Goal: Information Seeking & Learning: Learn about a topic

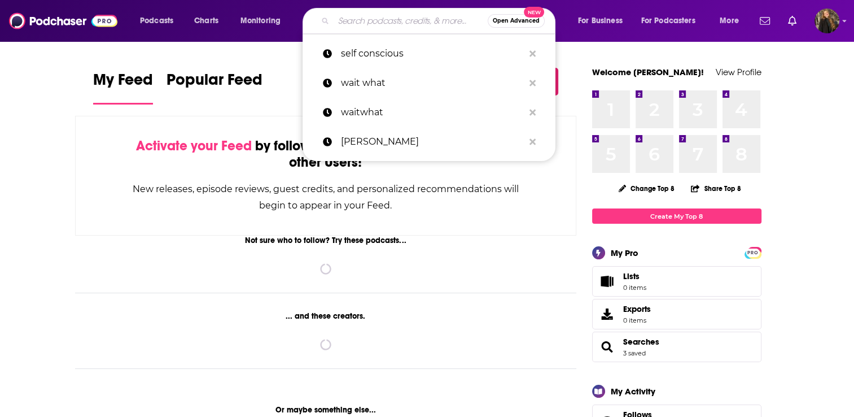
click at [370, 25] on input "Search podcasts, credits, & more..." at bounding box center [411, 21] width 154 height 18
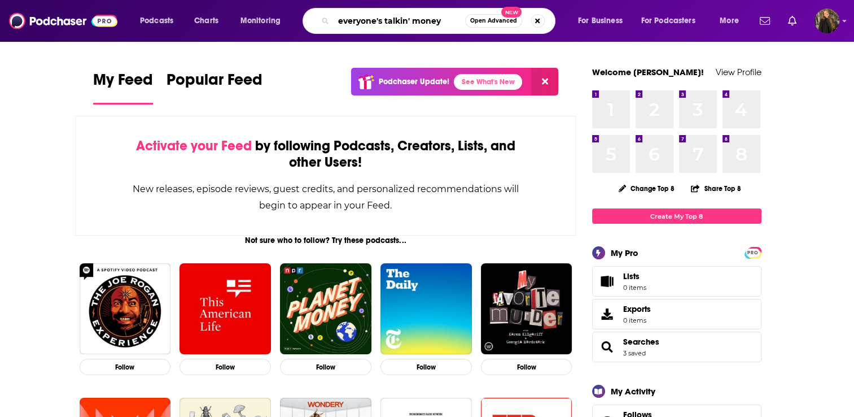
type input "everyone's talkin' money"
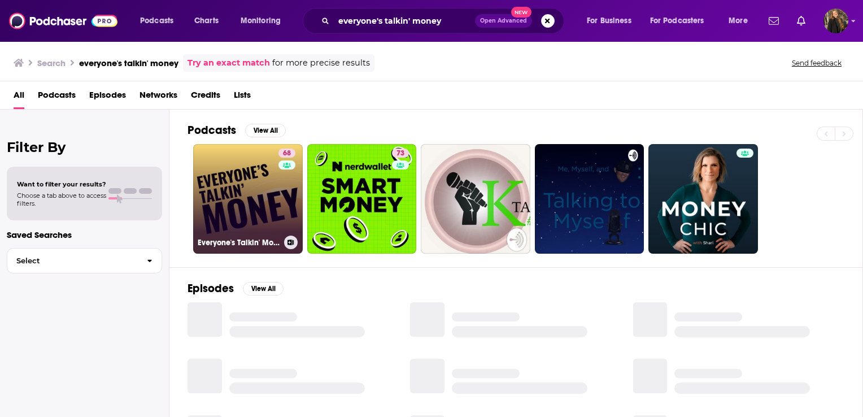
click at [239, 170] on link "68 Everyone's Talkin' Money" at bounding box center [248, 199] width 110 height 110
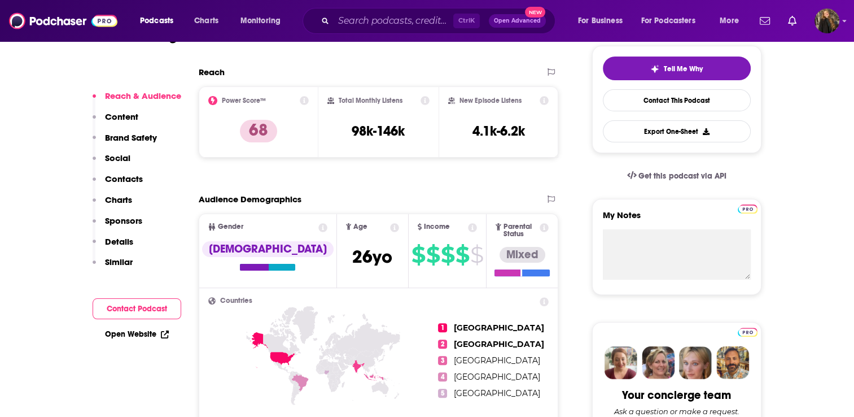
scroll to position [255, 0]
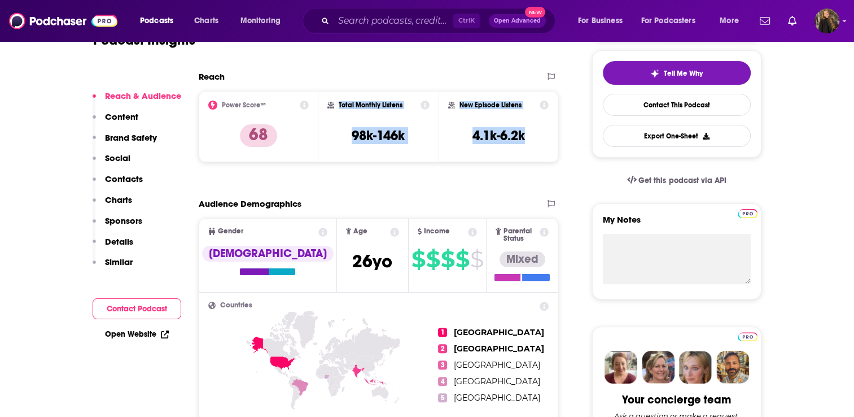
drag, startPoint x: 423, startPoint y: 120, endPoint x: 525, endPoint y: 139, distance: 103.9
click at [525, 139] on div "Power Score™ 68 Total Monthly Listens 98k-146k New Episode Listens 4.1k-6.2k" at bounding box center [379, 126] width 360 height 71
copy div "Total Monthly Listens 98k-146k New Episode Listens 4.1k-6.2k"
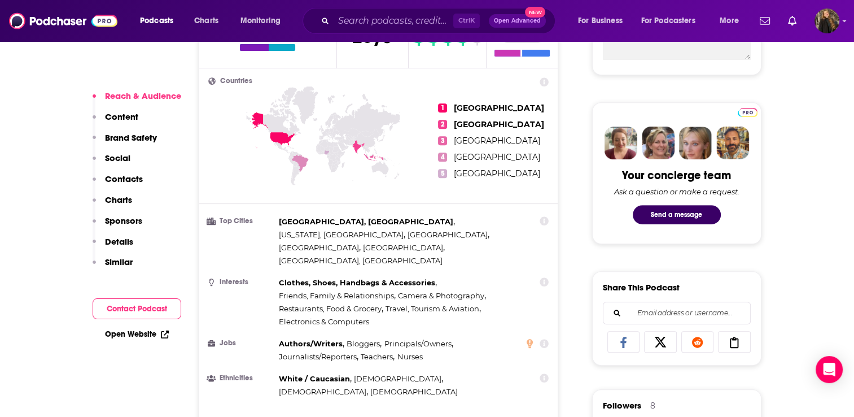
scroll to position [483, 0]
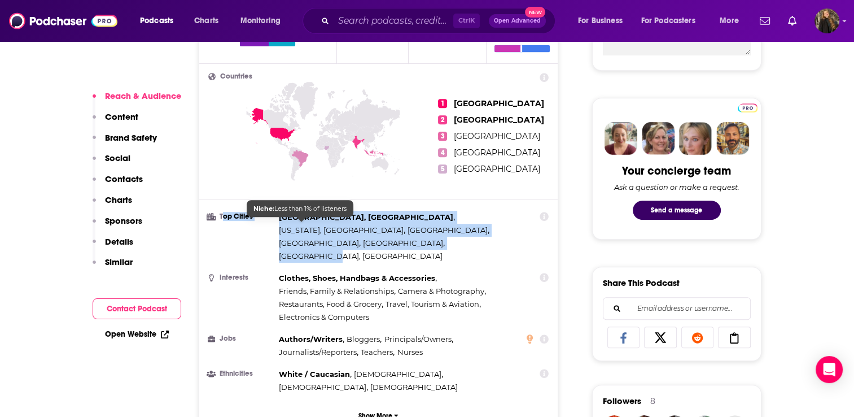
drag, startPoint x: 221, startPoint y: 208, endPoint x: 322, endPoint y: 227, distance: 103.4
click at [322, 227] on li "Top Cities [GEOGRAPHIC_DATA], [GEOGRAPHIC_DATA] , [US_STATE], [GEOGRAPHIC_DATA]…" at bounding box center [378, 237] width 341 height 52
copy li "op Cities [GEOGRAPHIC_DATA], [GEOGRAPHIC_DATA] , [US_STATE], [GEOGRAPHIC_DATA] …"
